Goal: Task Accomplishment & Management: Use online tool/utility

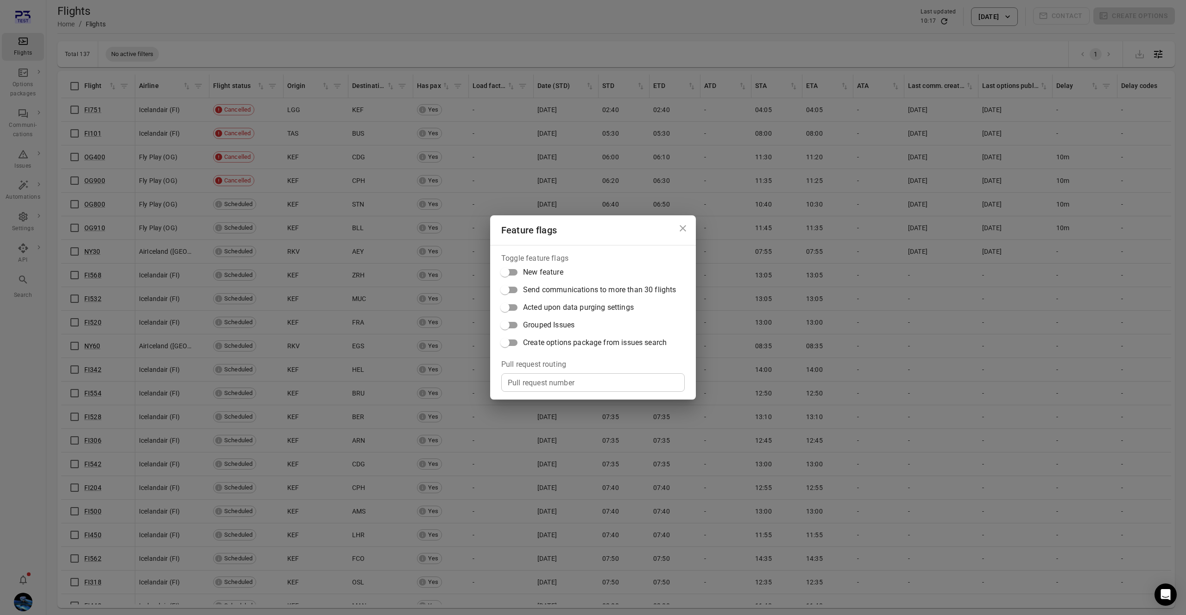
click at [378, 245] on div "Feature flags Toggle feature flags New feature Send communications to more than…" at bounding box center [593, 307] width 1186 height 615
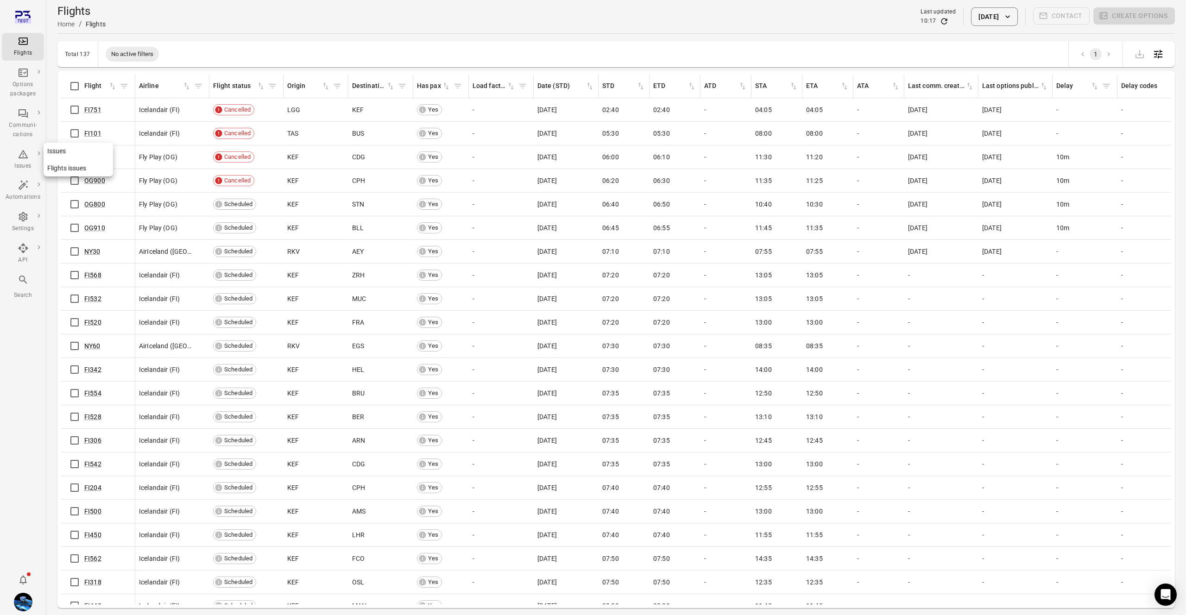
click at [26, 164] on div "Issues" at bounding box center [23, 166] width 35 height 9
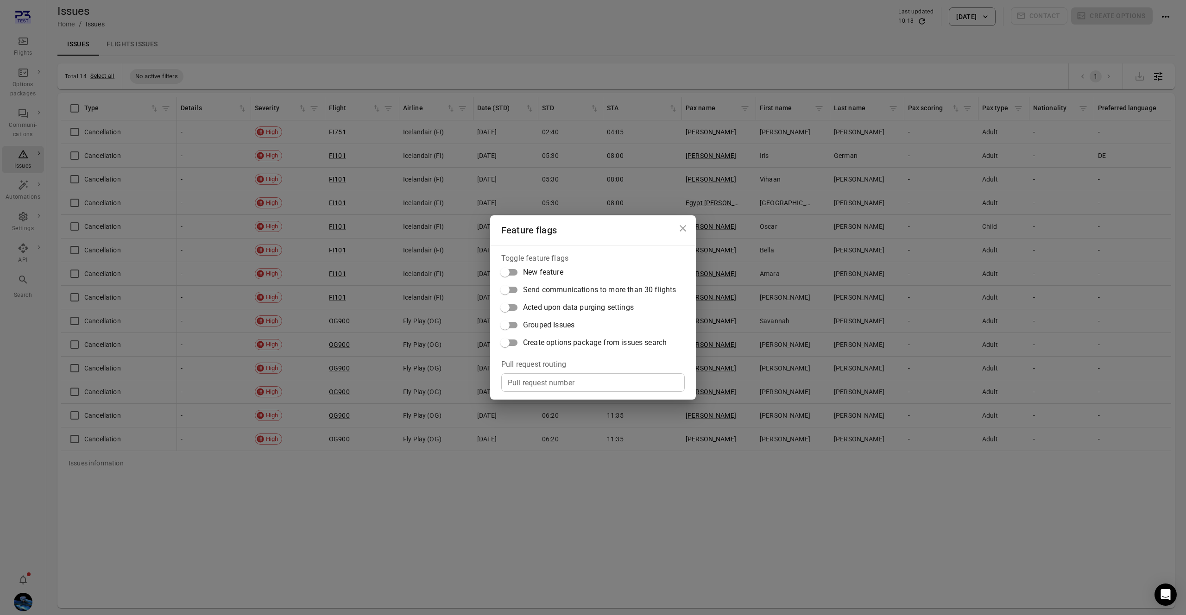
click at [557, 343] on span "Create options package from issues search" at bounding box center [595, 342] width 144 height 11
drag, startPoint x: 338, startPoint y: 379, endPoint x: 308, endPoint y: 365, distance: 33.8
click at [338, 379] on div "Feature flags Toggle feature flags New feature Send communications to more than…" at bounding box center [593, 307] width 1186 height 615
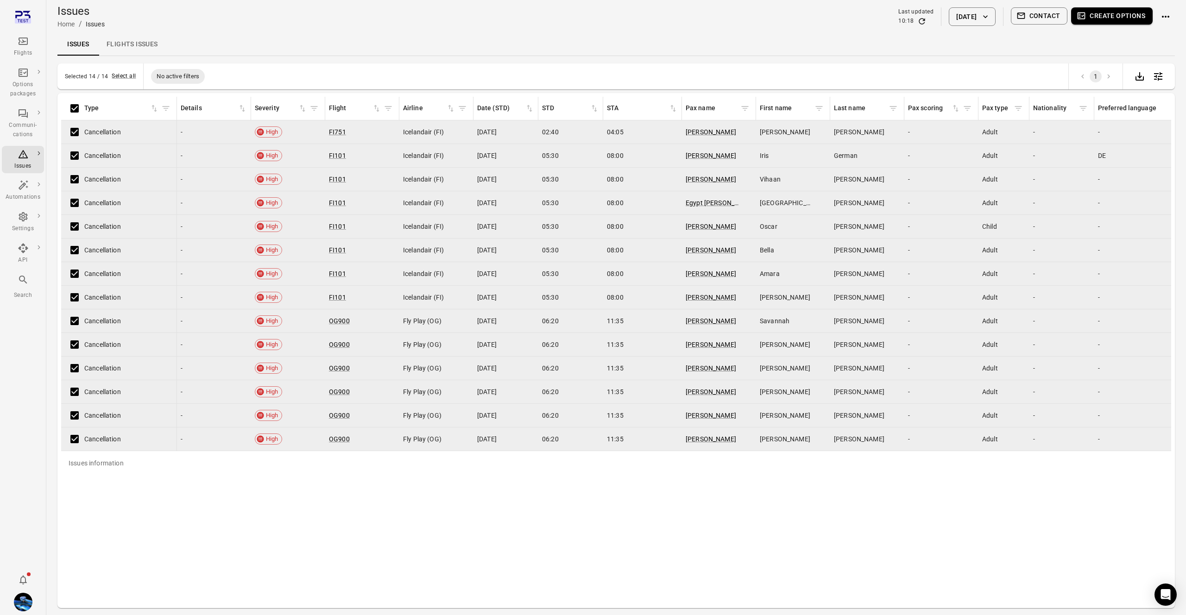
scroll to position [0, 1]
click at [1107, 16] on button "Create options" at bounding box center [1112, 15] width 82 height 17
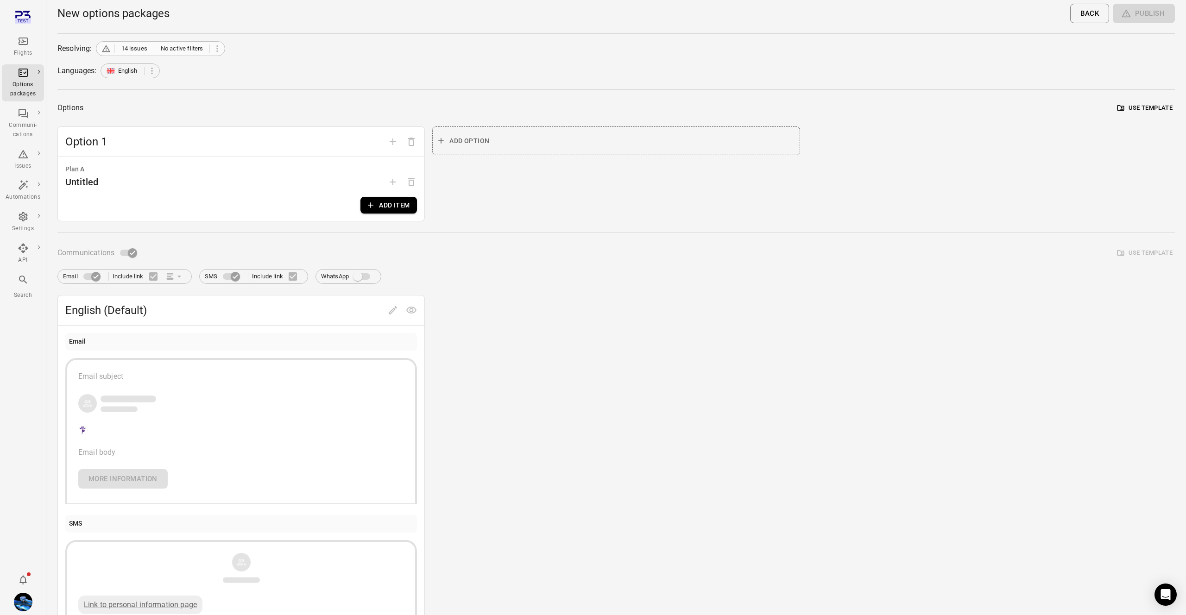
click at [196, 47] on span "No active filters" at bounding box center [182, 48] width 43 height 9
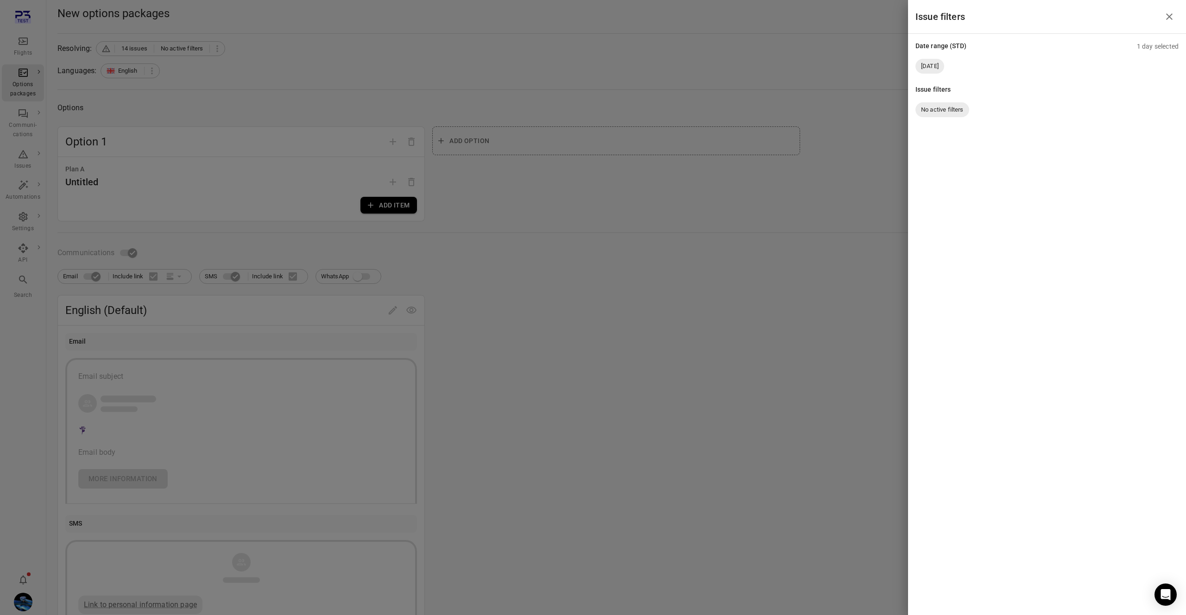
drag, startPoint x: 391, startPoint y: 66, endPoint x: 360, endPoint y: 44, distance: 38.6
click at [387, 63] on div at bounding box center [593, 307] width 1186 height 615
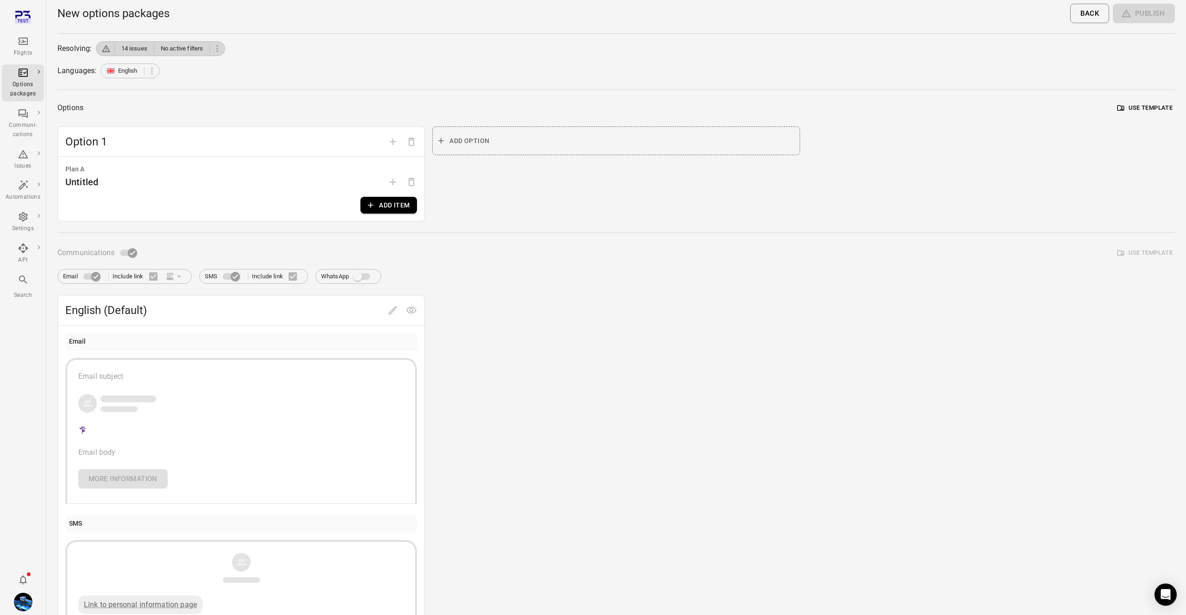
click at [83, 46] on div "Resolving:" at bounding box center [74, 48] width 35 height 11
click at [84, 46] on div "Resolving:" at bounding box center [74, 48] width 35 height 11
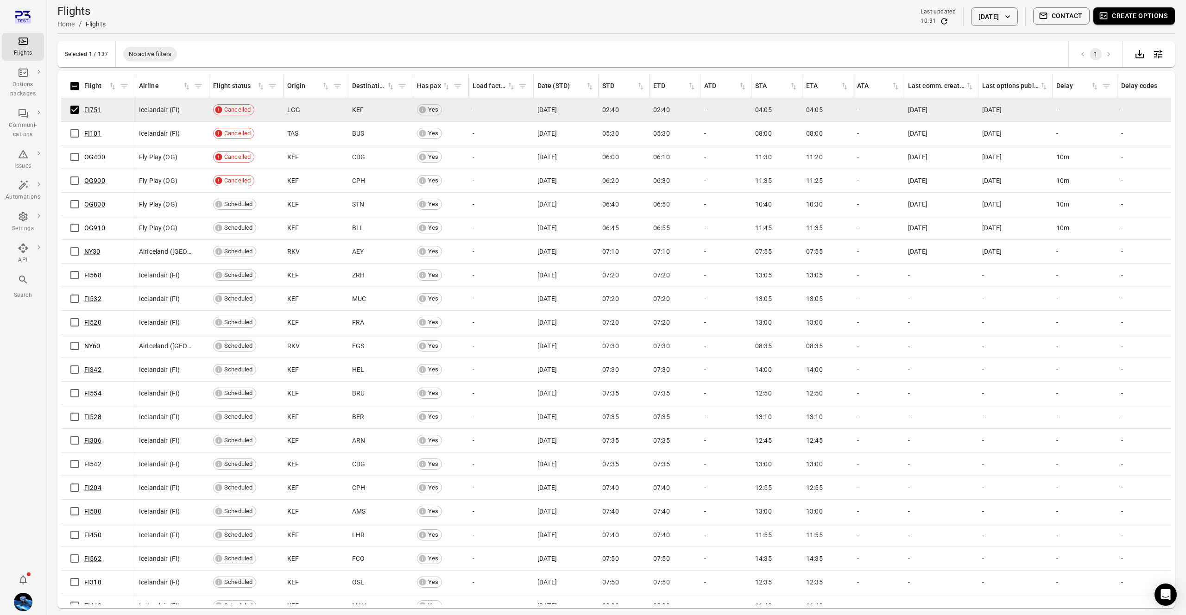
click at [1121, 20] on button "Create options" at bounding box center [1134, 15] width 82 height 17
